Goal: Task Accomplishment & Management: Manage account settings

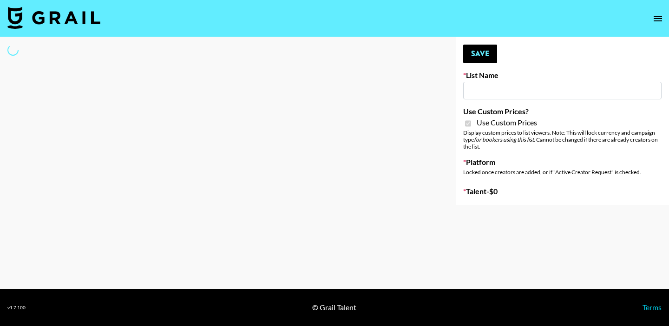
type input "Redence Beauty"
checkbox input "true"
select select "Brand"
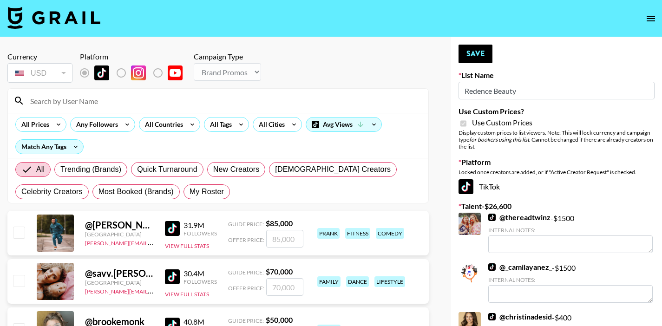
click at [214, 104] on input at bounding box center [224, 100] width 398 height 15
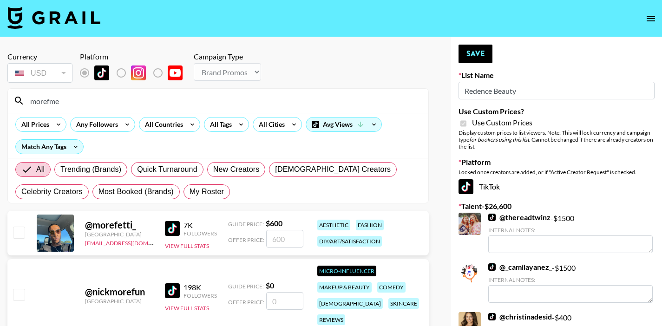
type input "morefmeg"
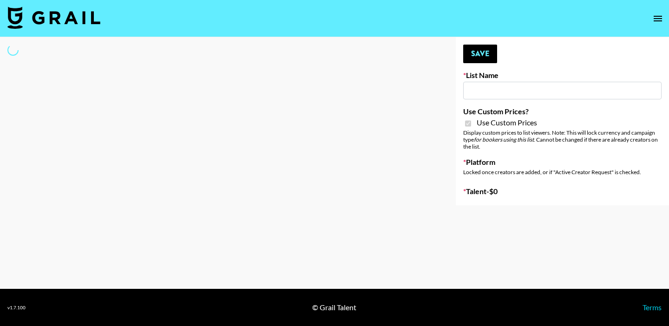
select select "Brand"
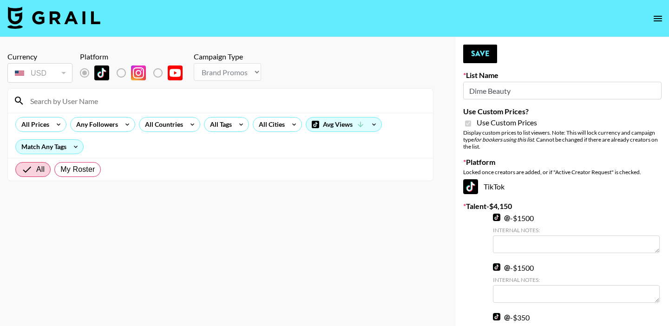
type input "Dime Beauty"
checkbox input "true"
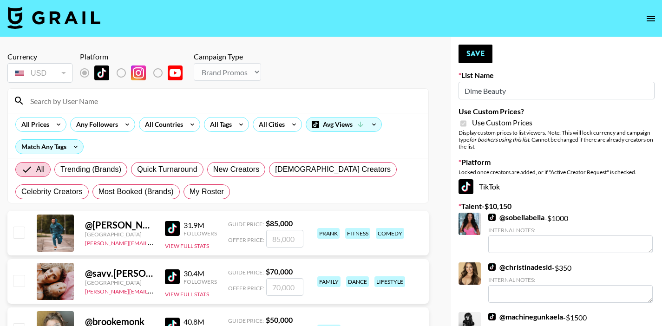
click at [252, 99] on input at bounding box center [224, 100] width 398 height 15
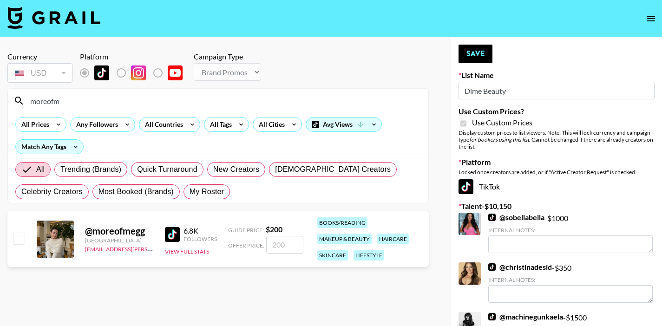
type input "moreofm"
click at [15, 235] on input "checkbox" at bounding box center [18, 238] width 11 height 11
checkbox input "true"
type input "200"
click at [482, 52] on button "Save" at bounding box center [475, 54] width 34 height 19
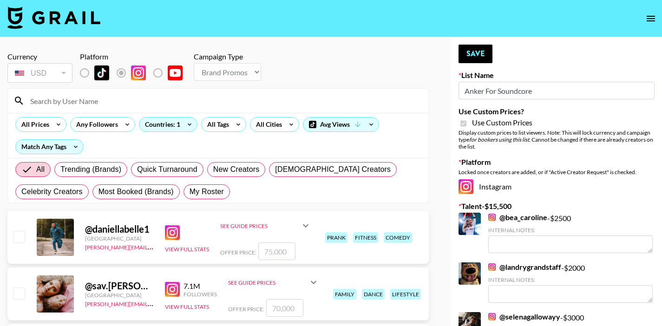
select select "Brand"
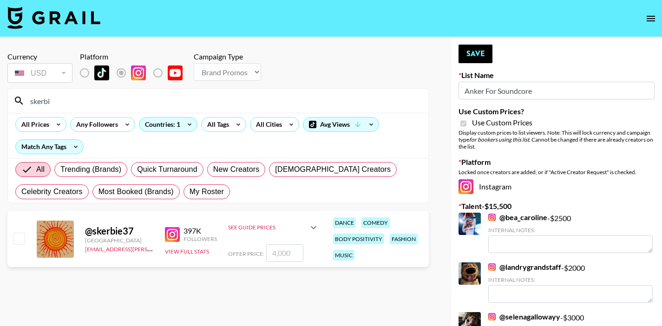
type input "skerbi"
click at [19, 239] on input "checkbox" at bounding box center [18, 238] width 11 height 11
checkbox input "true"
type input "4000"
click at [474, 58] on button "Save" at bounding box center [475, 54] width 34 height 19
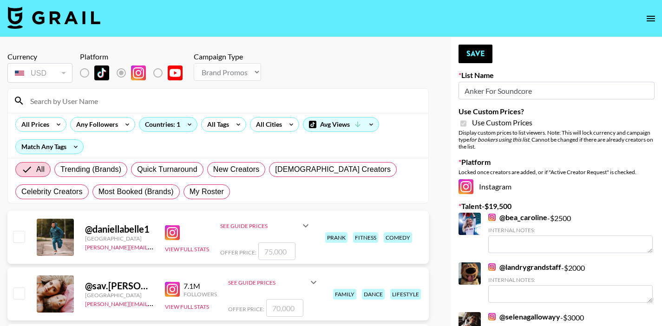
click at [144, 105] on input at bounding box center [224, 100] width 398 height 15
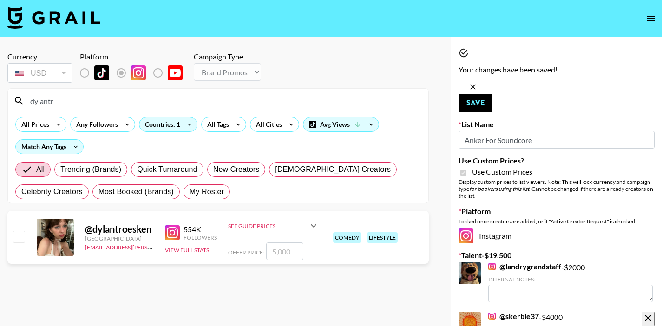
type input "dylantr"
click at [19, 240] on input "checkbox" at bounding box center [18, 236] width 11 height 11
checkbox input "true"
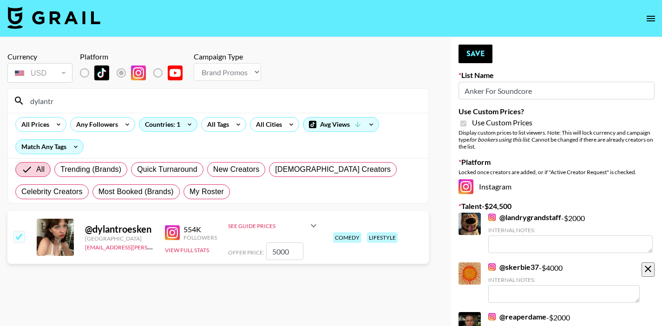
type input "5000"
click at [478, 56] on button "Save" at bounding box center [475, 54] width 34 height 19
